Goal: Task Accomplishment & Management: Use online tool/utility

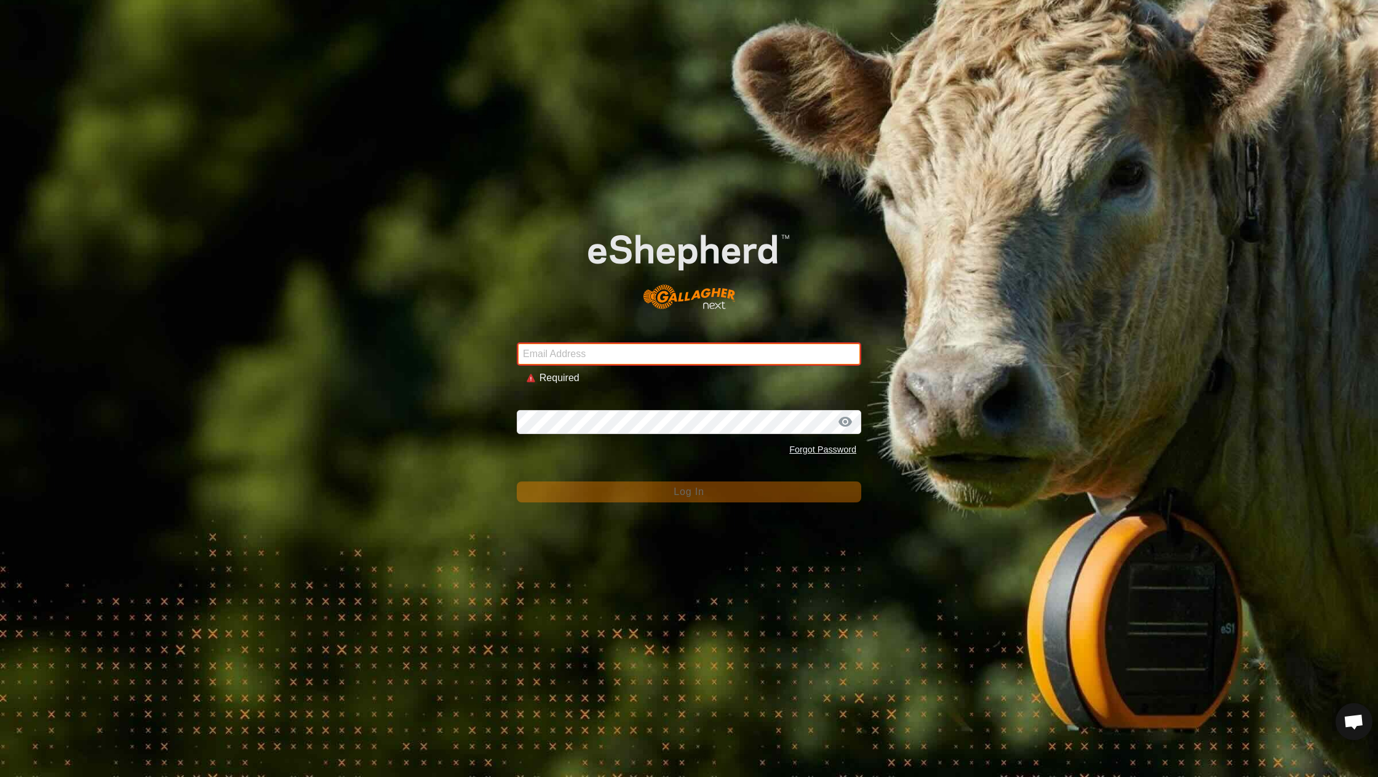
type input "[EMAIL_ADDRESS][DOMAIN_NAME]"
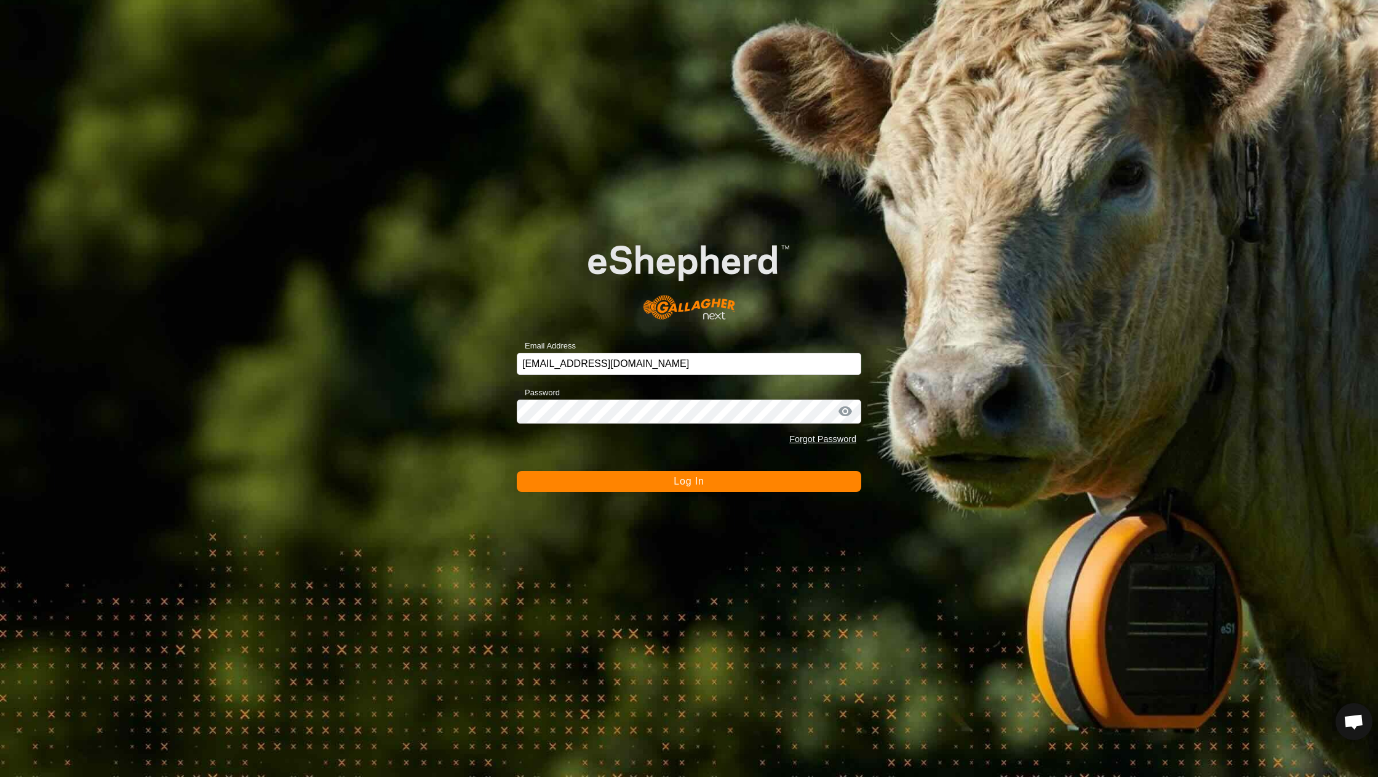
click at [685, 485] on span "Log In" at bounding box center [689, 481] width 30 height 10
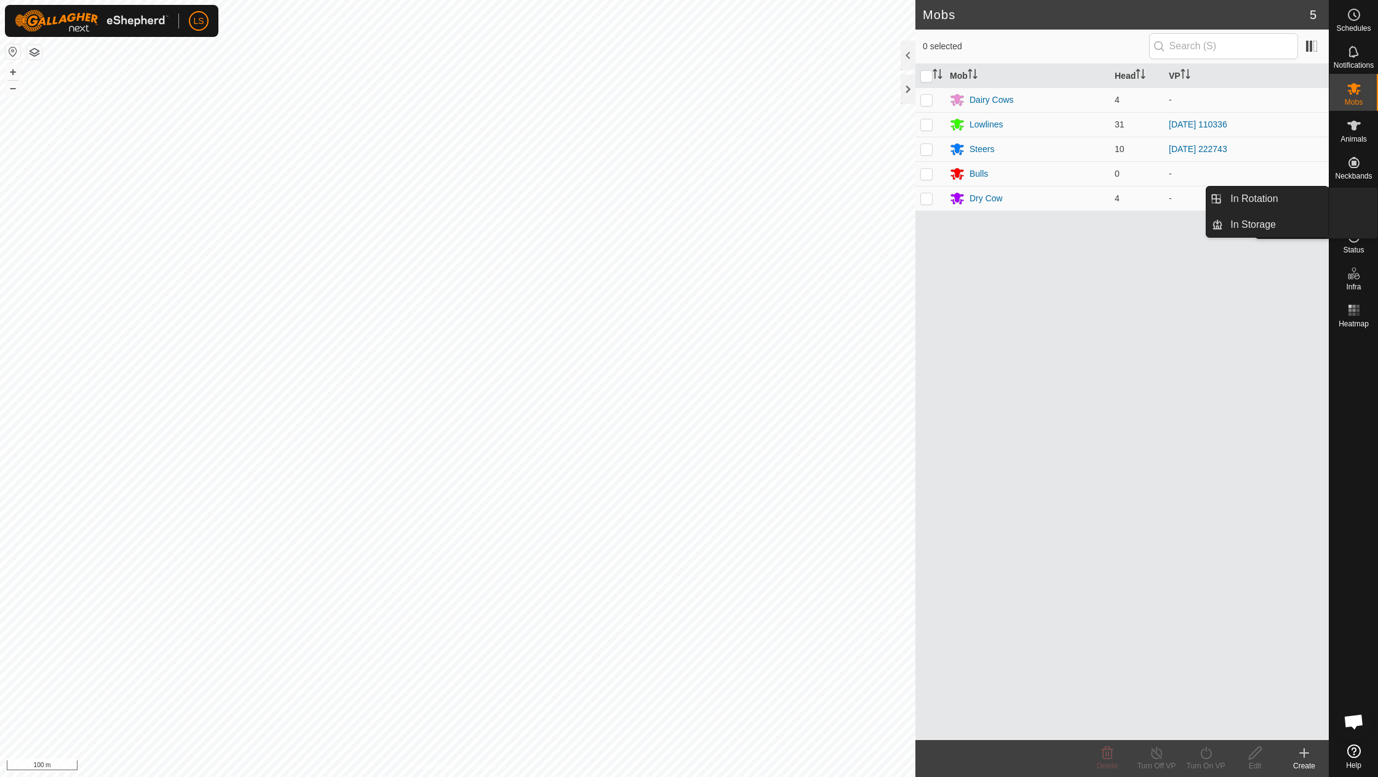
click at [1354, 213] on span "VPs" at bounding box center [1354, 212] width 14 height 7
click at [1278, 206] on link "In Rotation" at bounding box center [1275, 198] width 105 height 25
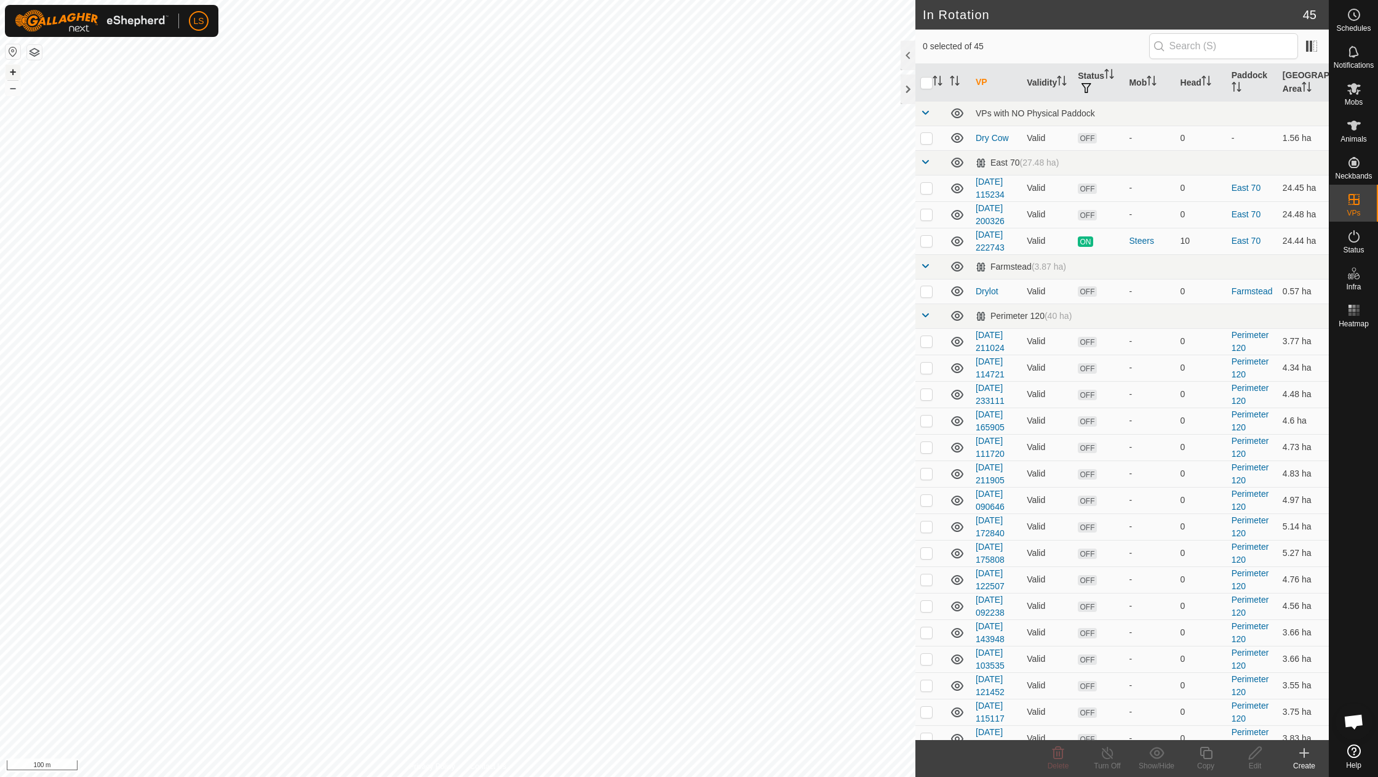
click at [13, 72] on button "+" at bounding box center [13, 72] width 15 height 15
click at [1307, 757] on icon at bounding box center [1304, 752] width 15 height 15
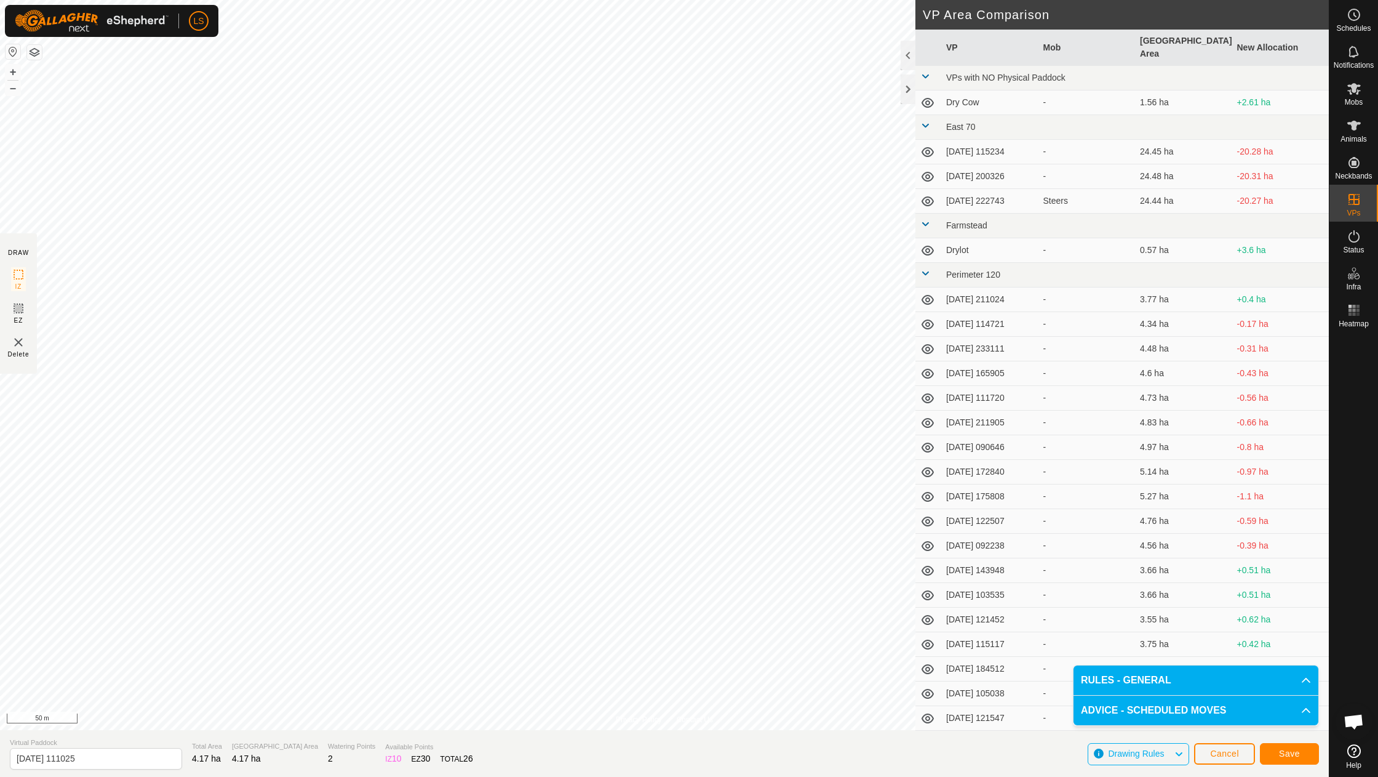
click at [1285, 751] on span "Save" at bounding box center [1289, 753] width 21 height 10
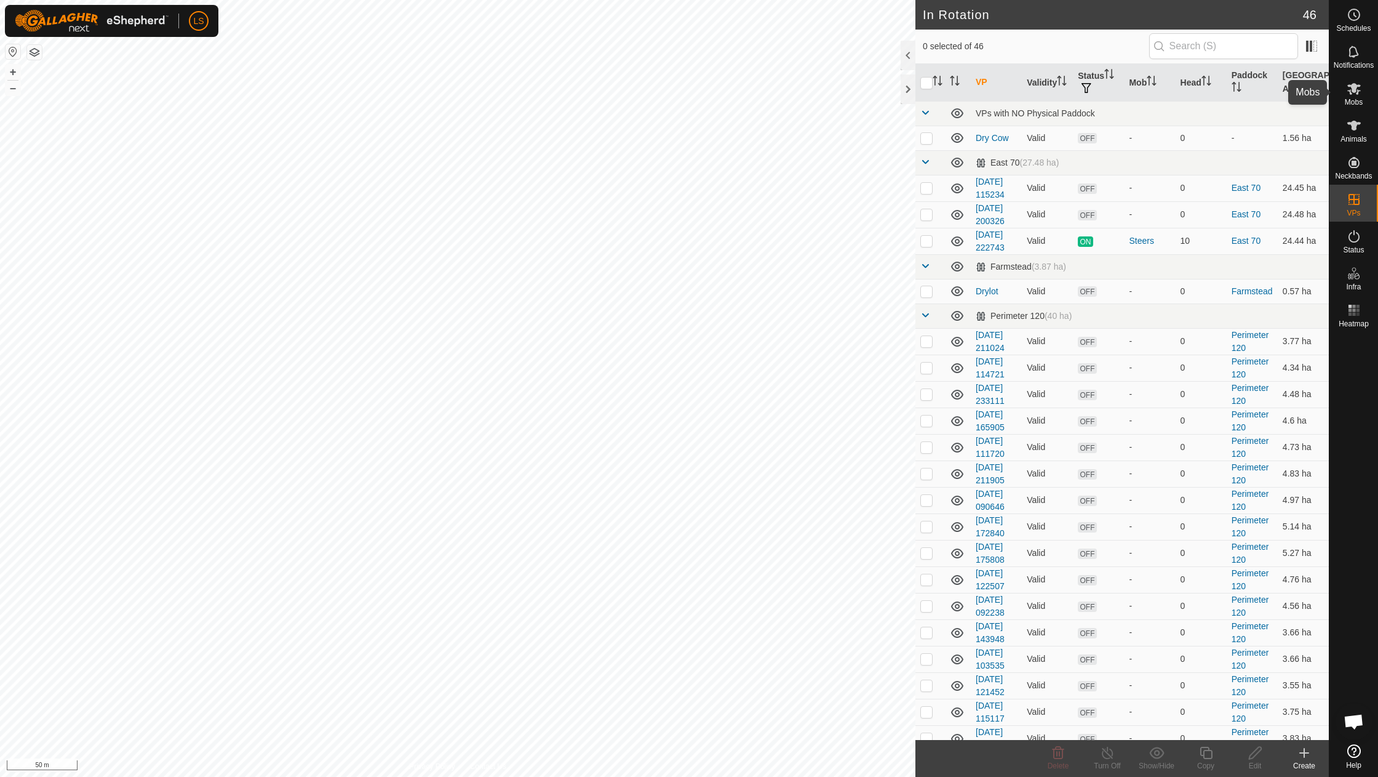
click at [1356, 97] on es-mob-svg-icon at bounding box center [1354, 89] width 22 height 20
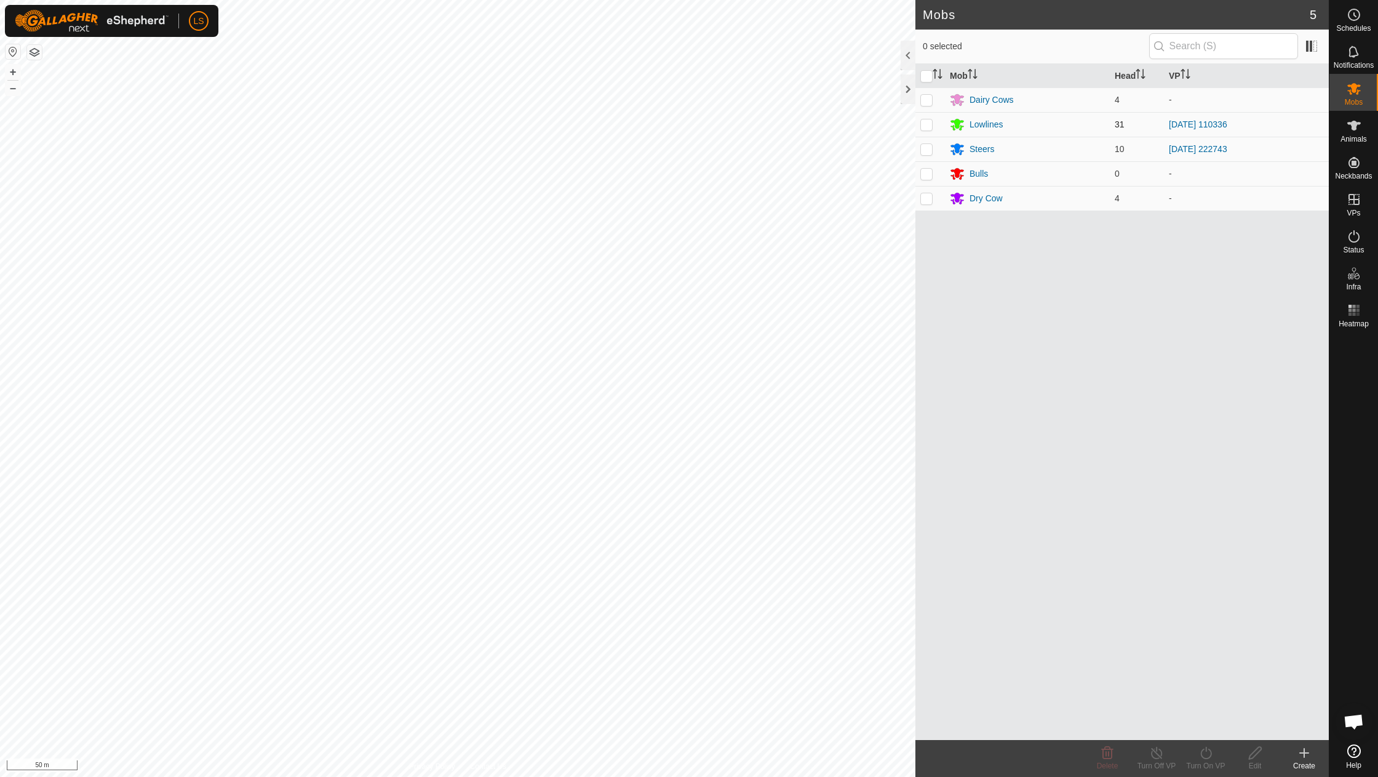
click at [925, 127] on p-checkbox at bounding box center [926, 124] width 12 height 10
checkbox input "true"
click at [1204, 758] on icon at bounding box center [1205, 752] width 11 height 12
click at [1201, 724] on link "Now" at bounding box center [1243, 725] width 122 height 25
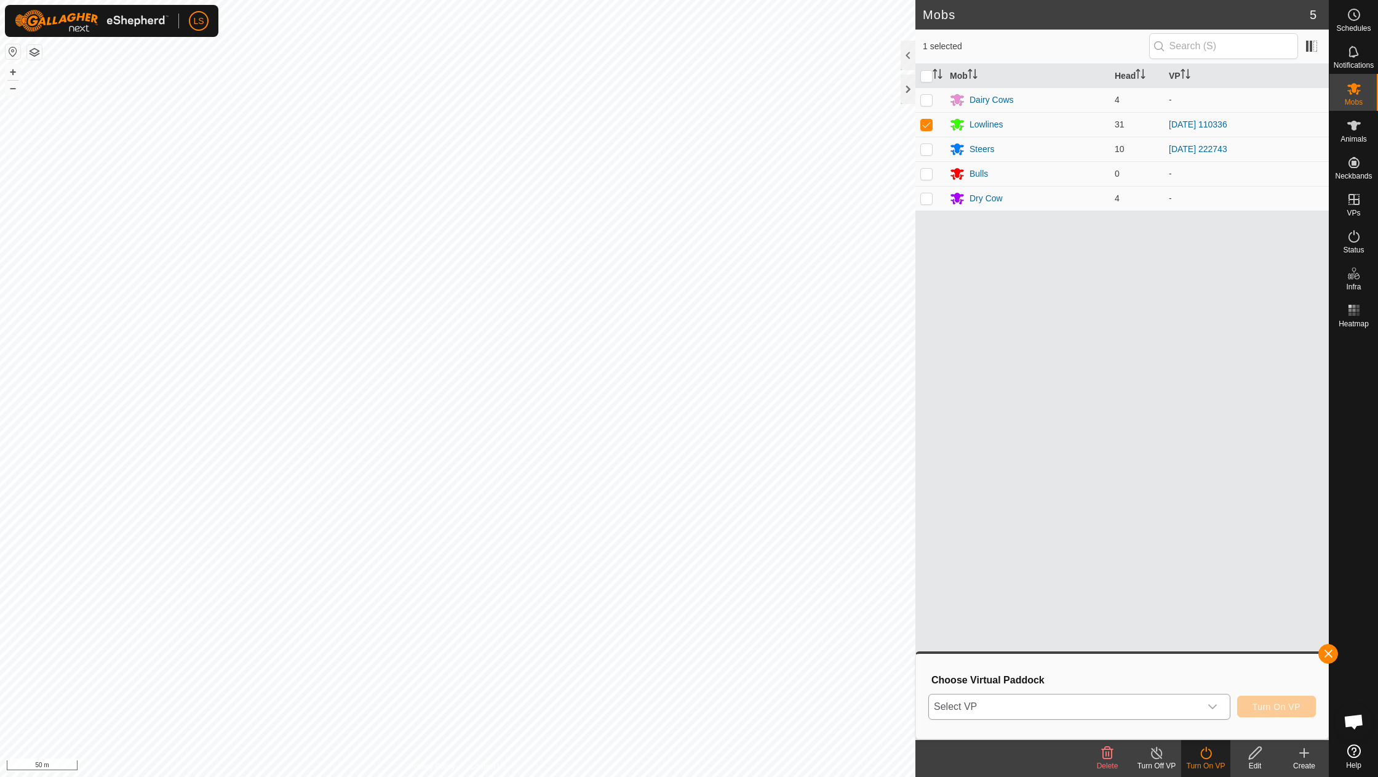
click at [1215, 697] on div "dropdown trigger" at bounding box center [1212, 706] width 25 height 25
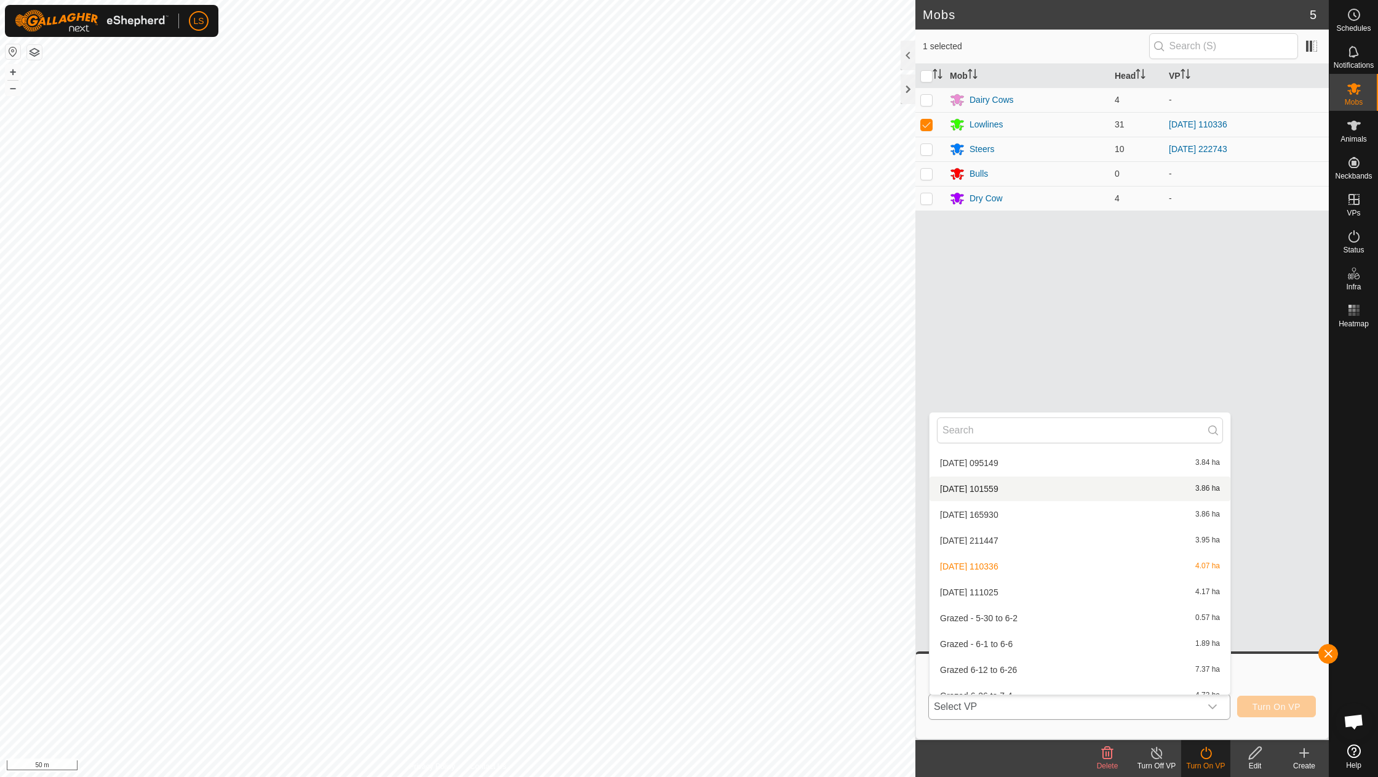
scroll to position [837, 0]
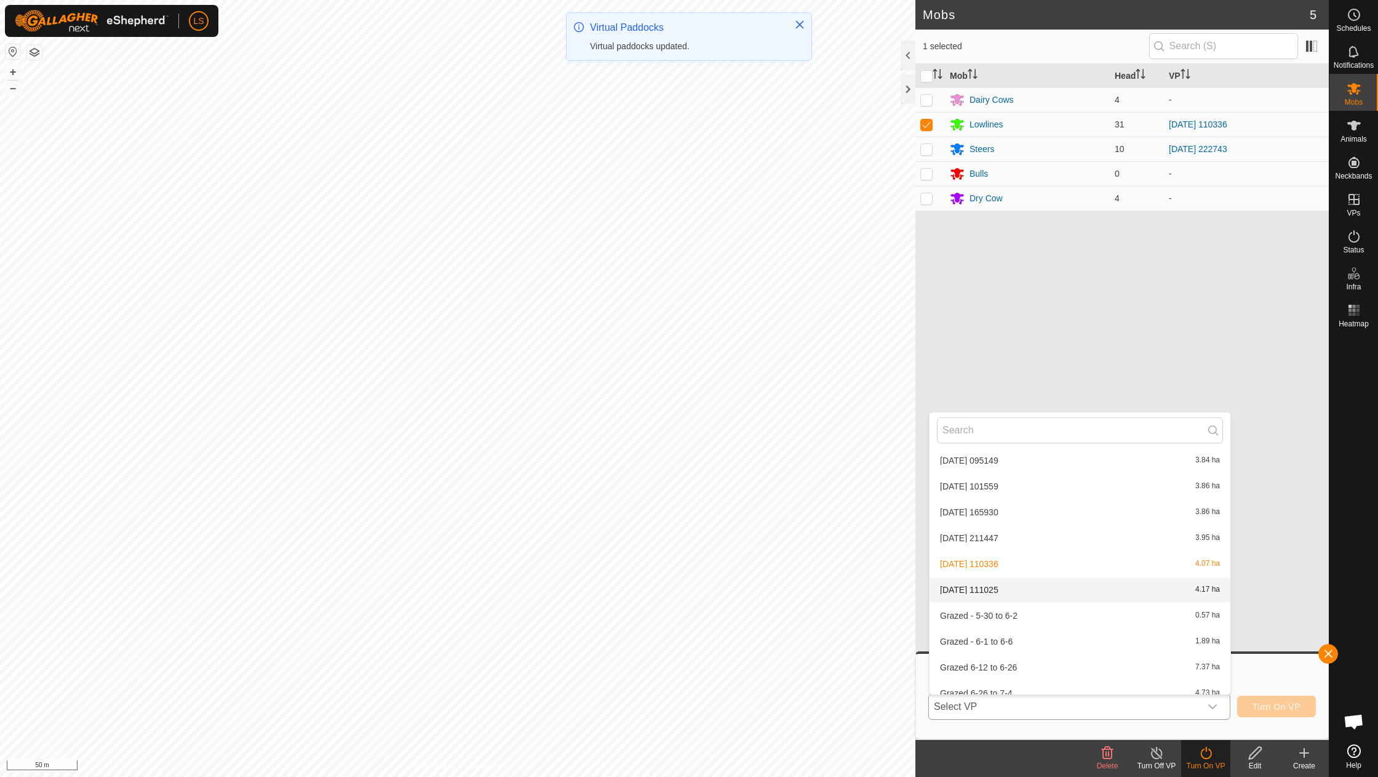
click at [977, 577] on li "[DATE] [DATE] 4.17 ha" at bounding box center [1080, 589] width 301 height 25
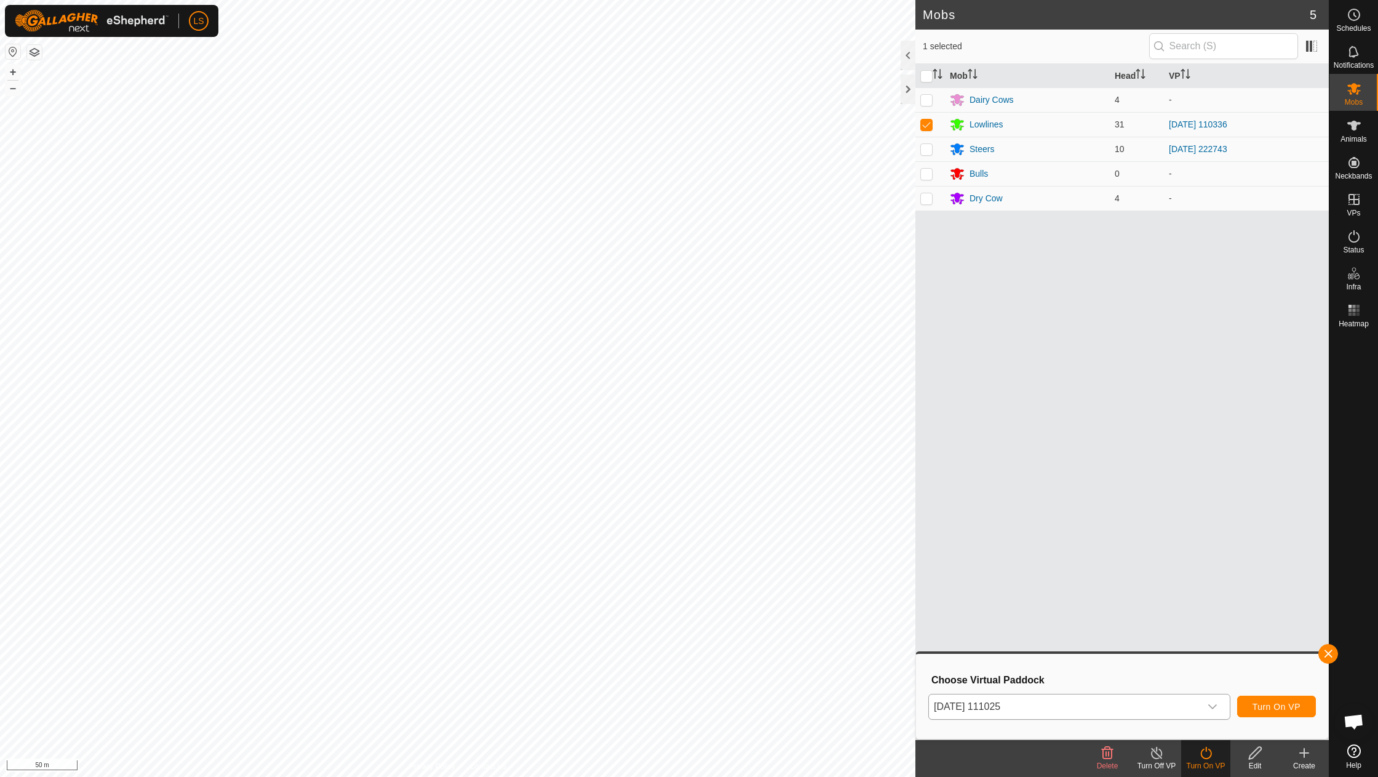
click at [1264, 709] on span "Turn On VP" at bounding box center [1277, 706] width 48 height 10
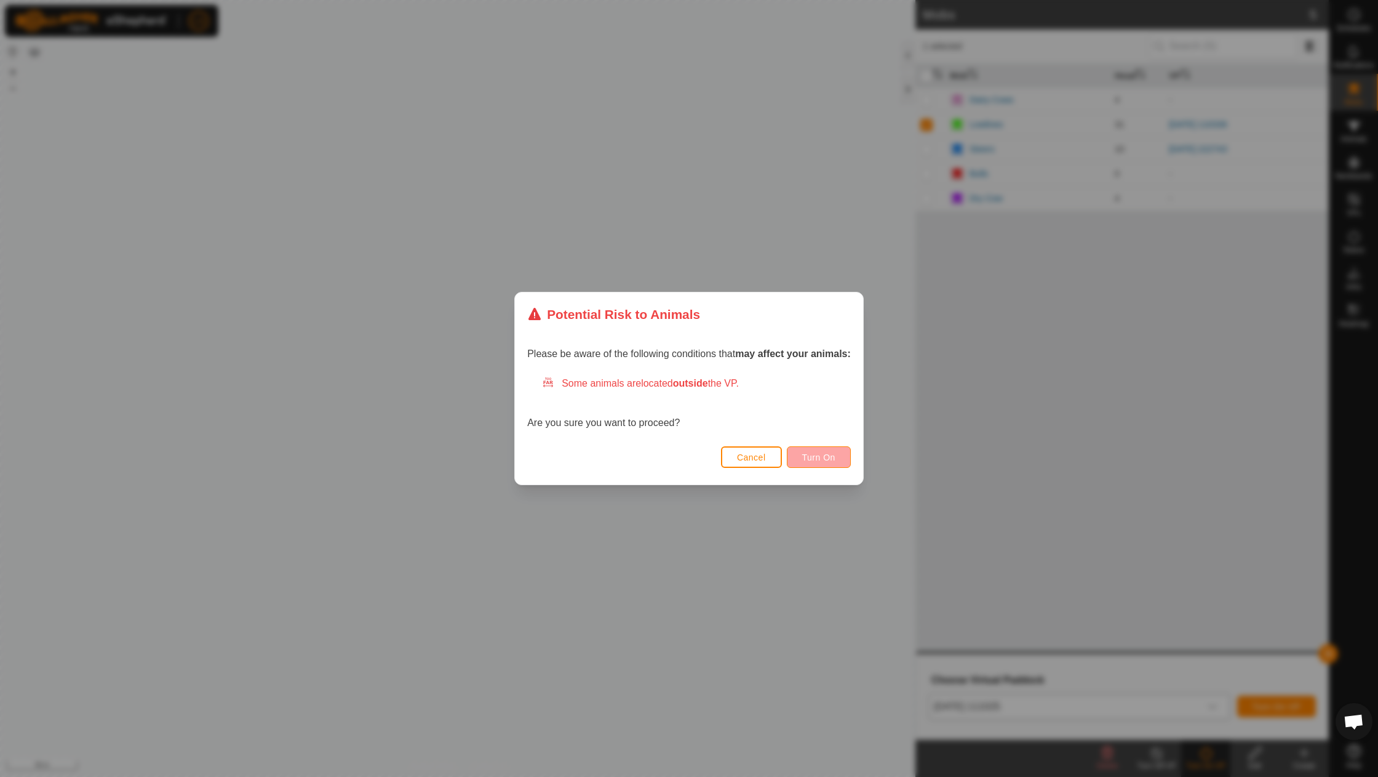
click at [805, 452] on span "Turn On" at bounding box center [818, 457] width 33 height 10
